Goal: Find specific page/section

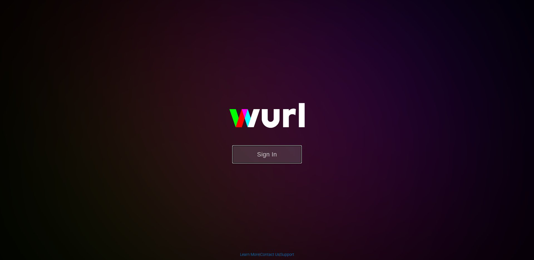
click at [272, 153] on button "Sign In" at bounding box center [267, 154] width 70 height 18
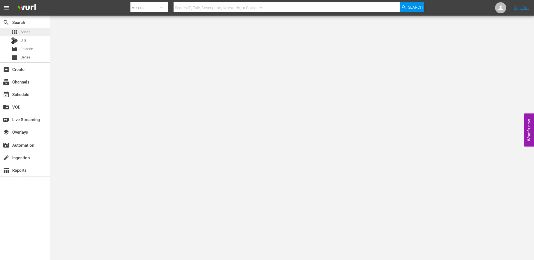
click at [25, 32] on span "Asset" at bounding box center [25, 32] width 9 height 6
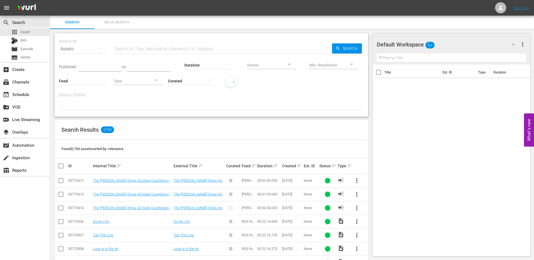
click at [135, 50] on input "text" at bounding box center [223, 48] width 219 height 13
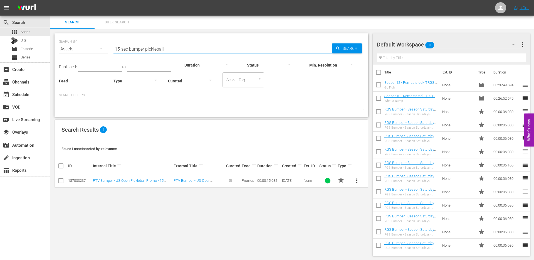
type input "15-sec bumper pickleball"
click at [127, 56] on div at bounding box center [223, 56] width 219 height 0
drag, startPoint x: 171, startPoint y: 49, endPoint x: 109, endPoint y: 50, distance: 61.8
click at [109, 50] on div "SEARCH BY Search By Assets Search ID, Title, Description, Keywords, or Category…" at bounding box center [211, 46] width 305 height 20
